Goal: Task Accomplishment & Management: Manage account settings

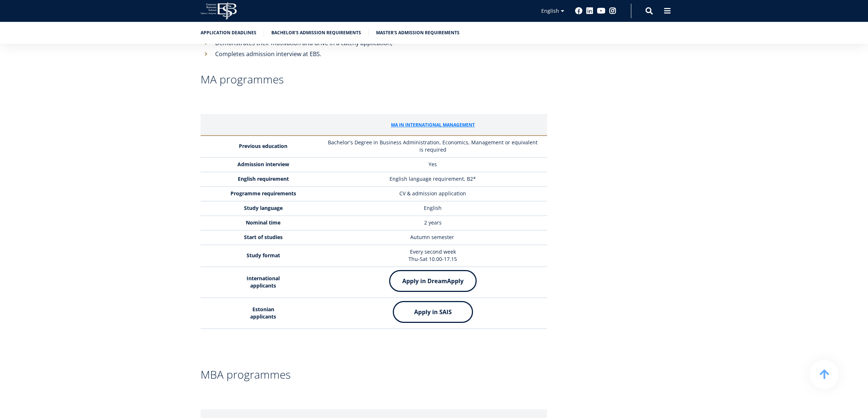
scroll to position [156, 0]
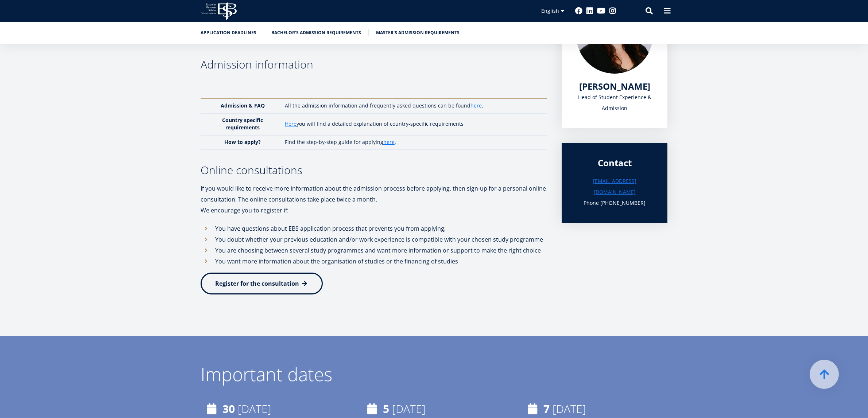
click at [254, 284] on span "Register for the consultation" at bounding box center [257, 284] width 84 height 8
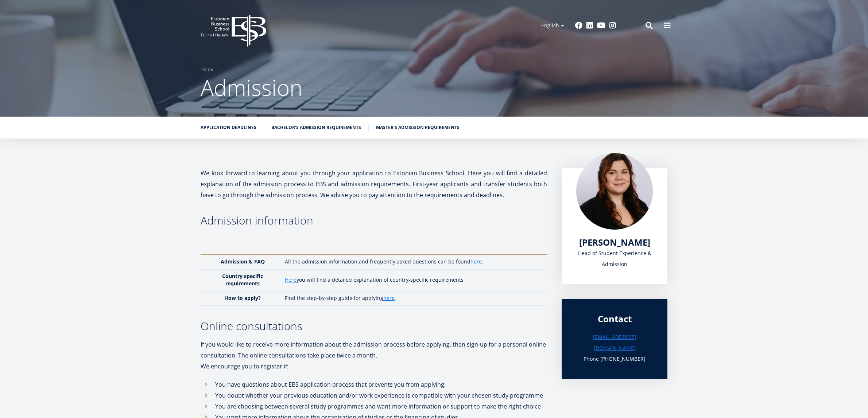
click at [848, 128] on div "Application deadlines Bachelor's admission requirements Master's admission requ…" at bounding box center [434, 128] width 868 height 22
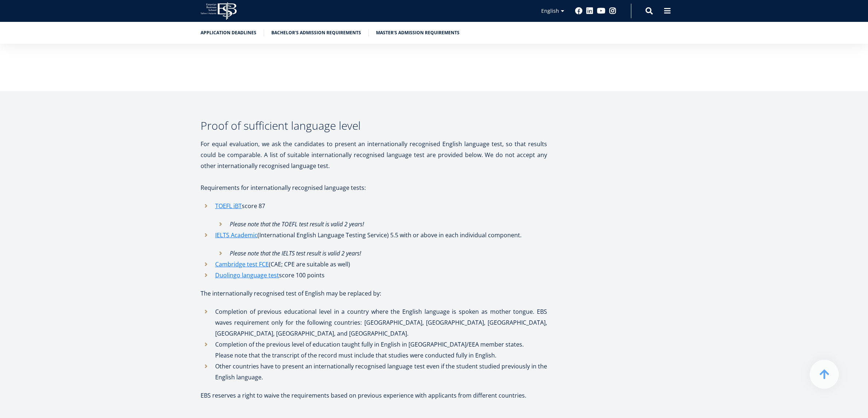
scroll to position [2572, 0]
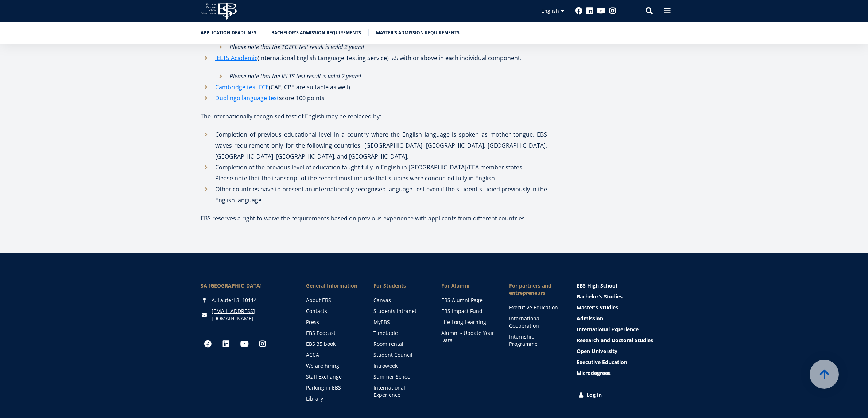
click at [590, 392] on link "Log in" at bounding box center [622, 395] width 91 height 7
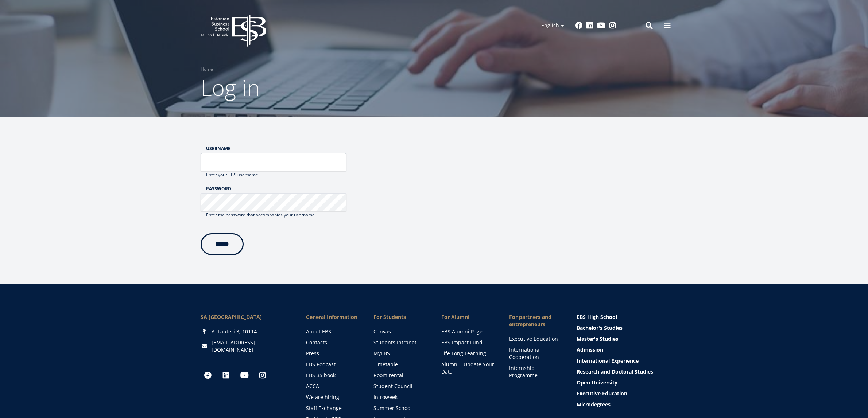
type input "**********"
click at [236, 244] on input "******" at bounding box center [222, 243] width 43 height 22
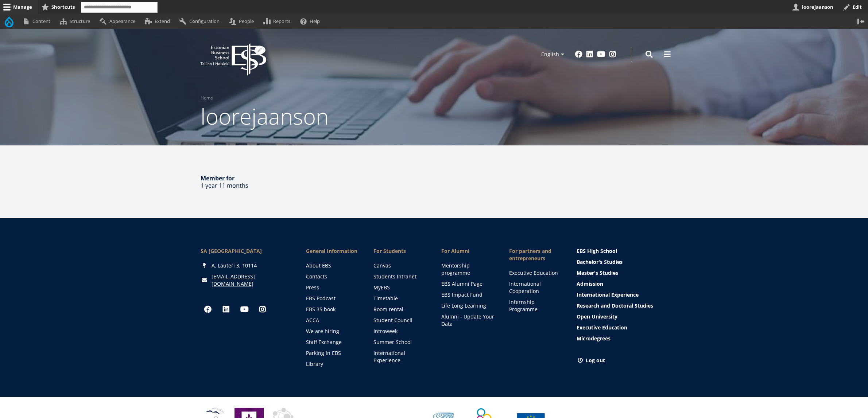
click at [227, 55] on icon "EBS Logo Created with Sketch." at bounding box center [234, 59] width 66 height 32
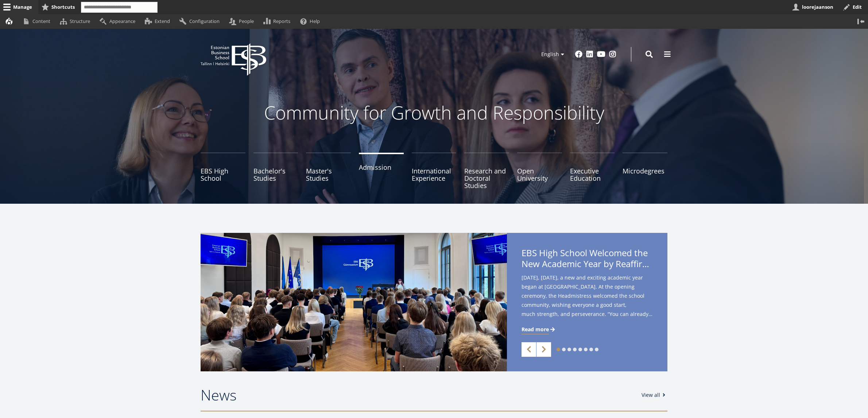
click at [368, 172] on link "Admission" at bounding box center [381, 171] width 45 height 36
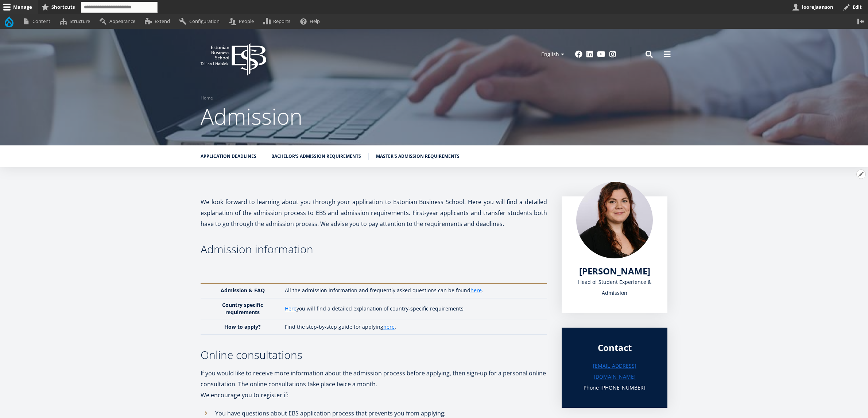
drag, startPoint x: 852, startPoint y: 180, endPoint x: 857, endPoint y: 174, distance: 7.5
click at [857, 174] on button "Open Application deadlines configuration options" at bounding box center [860, 174] width 9 height 9
click at [833, 193] on link "Edit" at bounding box center [845, 195] width 39 height 8
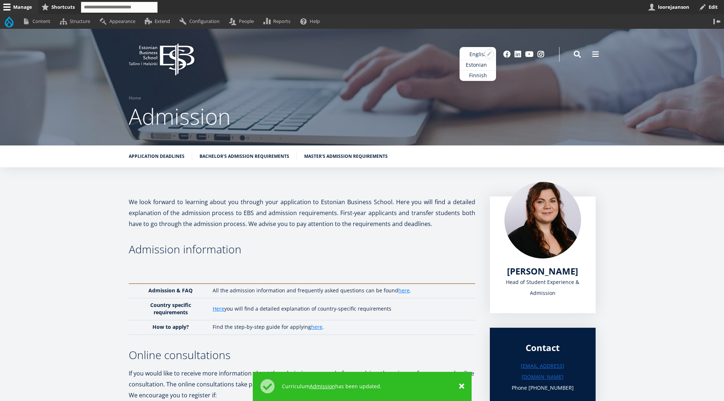
click at [476, 63] on link "Estonian" at bounding box center [477, 65] width 36 height 11
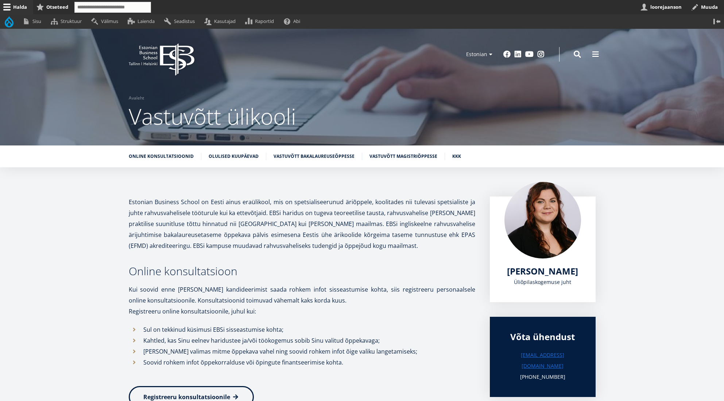
drag, startPoint x: 684, startPoint y: 148, endPoint x: 695, endPoint y: 168, distance: 22.3
click at [684, 148] on div "Online konsultatsioonid Olulised kuupäevad Vastuvõtt bakalaureuseõppesse Vastuv…" at bounding box center [362, 156] width 724 height 22
click at [718, 175] on button "Avatud Vastuvõtt bakalaureuseõppesse seaded" at bounding box center [716, 174] width 9 height 9
click at [703, 195] on link "Muuda" at bounding box center [704, 194] width 33 height 8
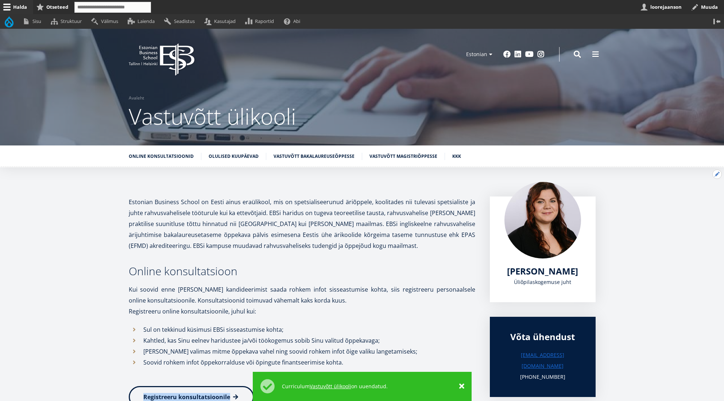
click at [715, 173] on button "Avatud Vastuvõtt bakalaureuseõppesse seaded" at bounding box center [716, 174] width 9 height 9
click at [705, 195] on link "Muuda" at bounding box center [704, 194] width 33 height 8
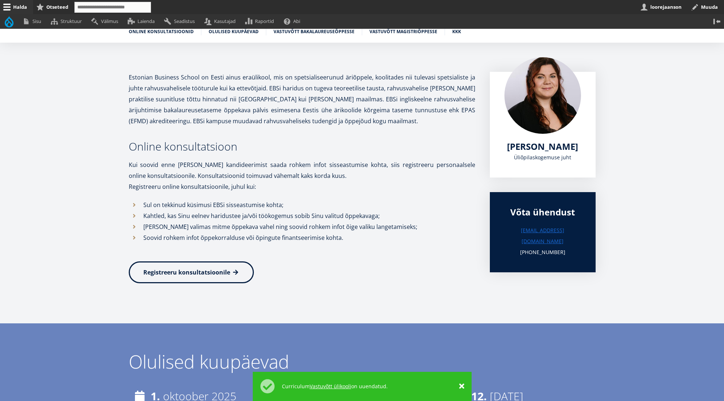
scroll to position [141, 0]
